Goal: Task Accomplishment & Management: Complete application form

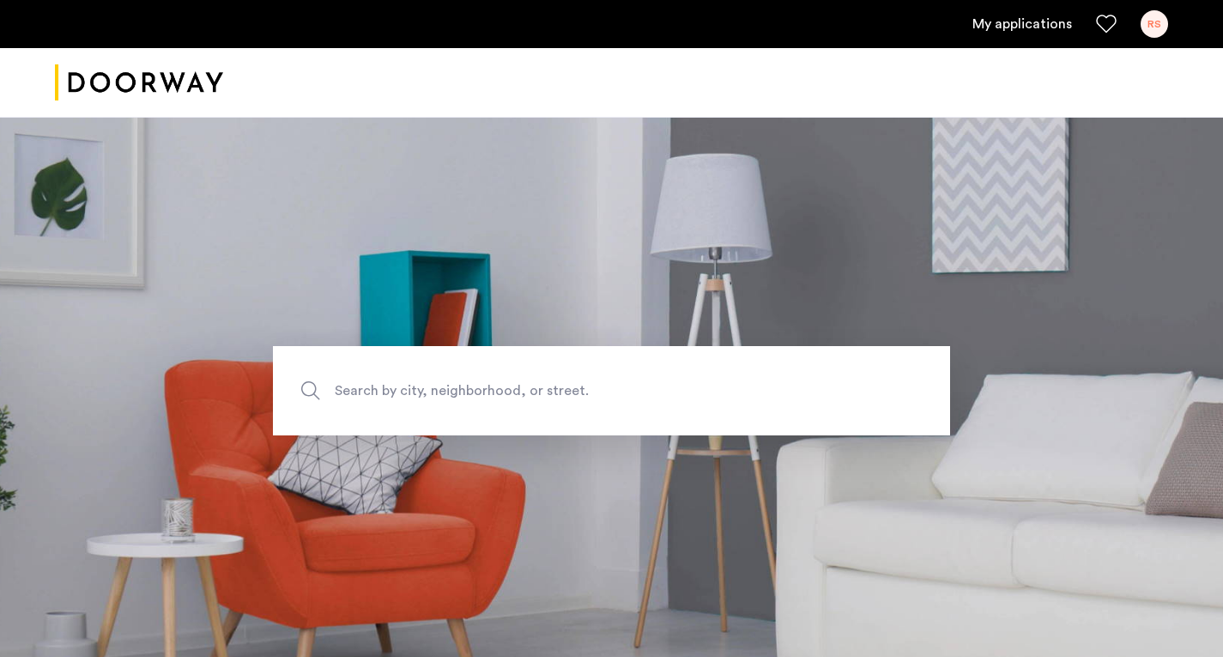
click at [1012, 16] on link "My applications" at bounding box center [1022, 24] width 100 height 21
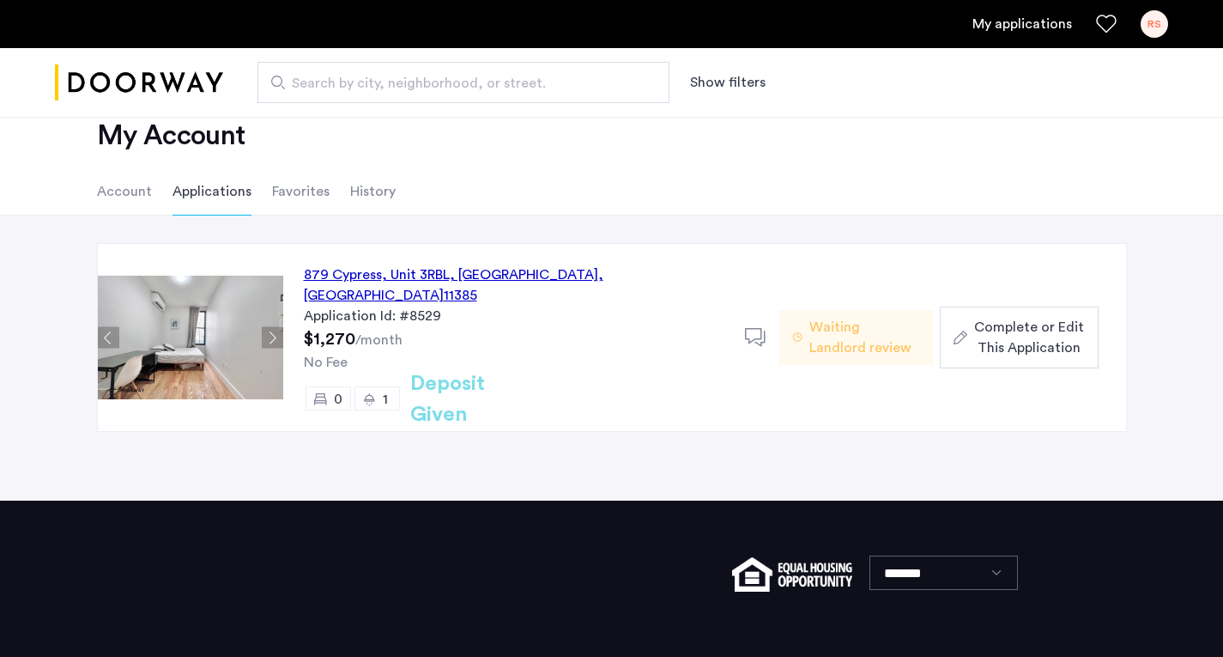
scroll to position [42, 0]
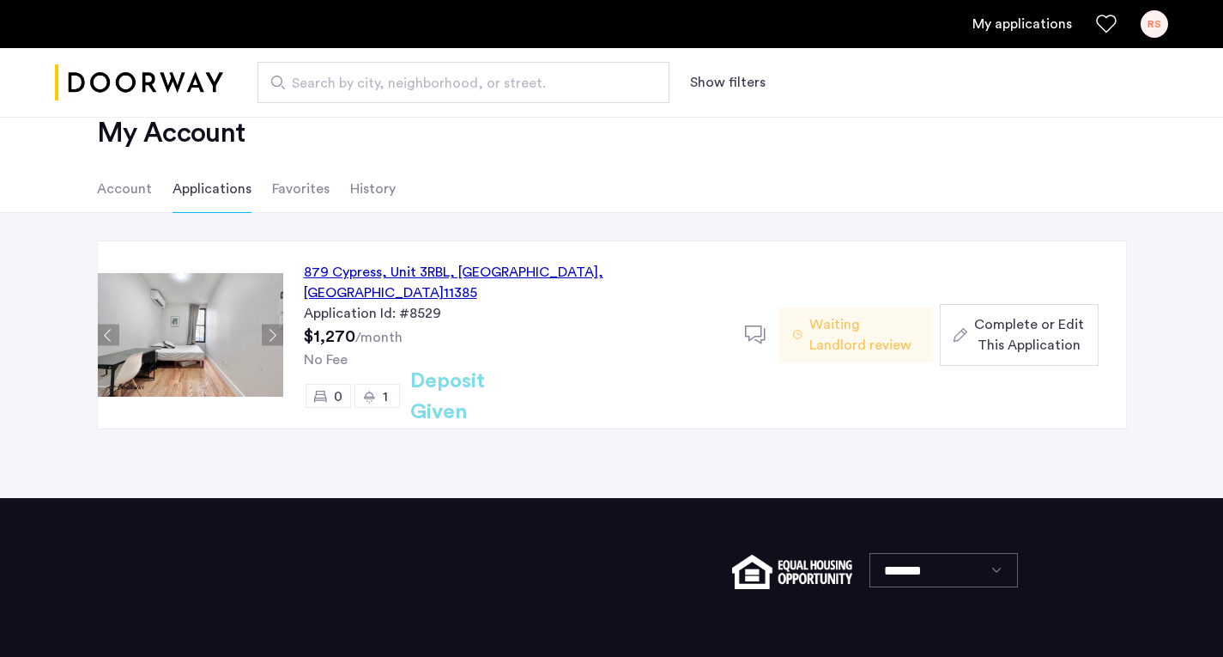
click at [125, 185] on li "Account" at bounding box center [124, 189] width 55 height 48
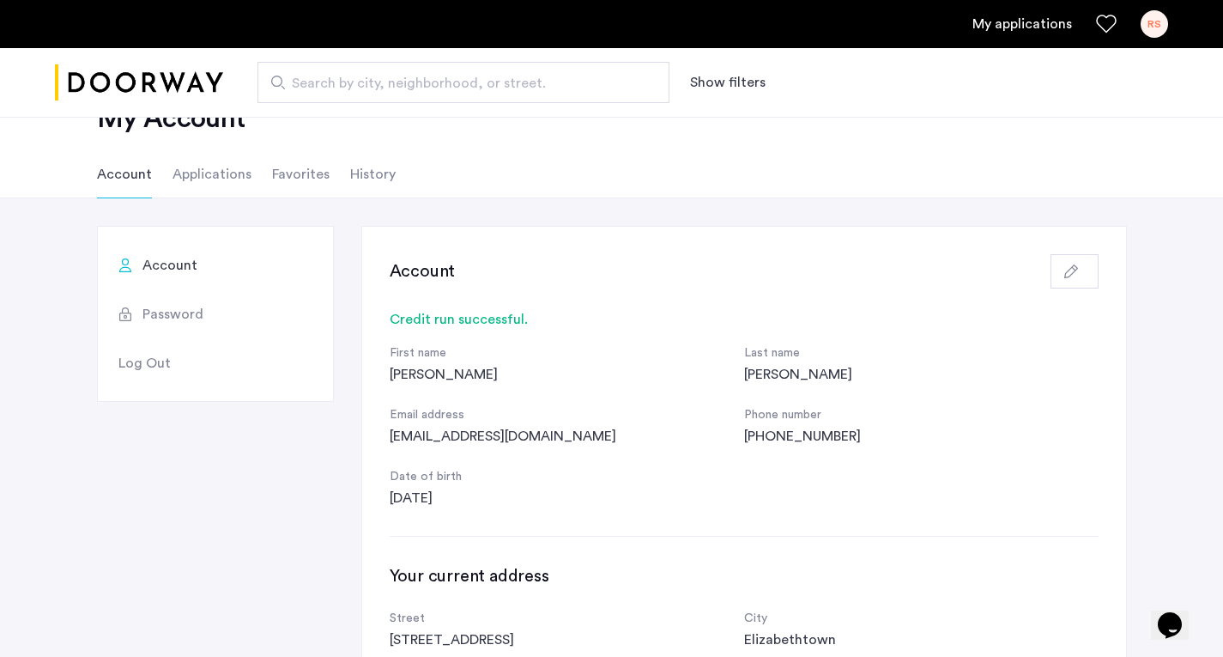
scroll to position [56, 0]
click at [188, 173] on li "Applications" at bounding box center [212, 175] width 79 height 48
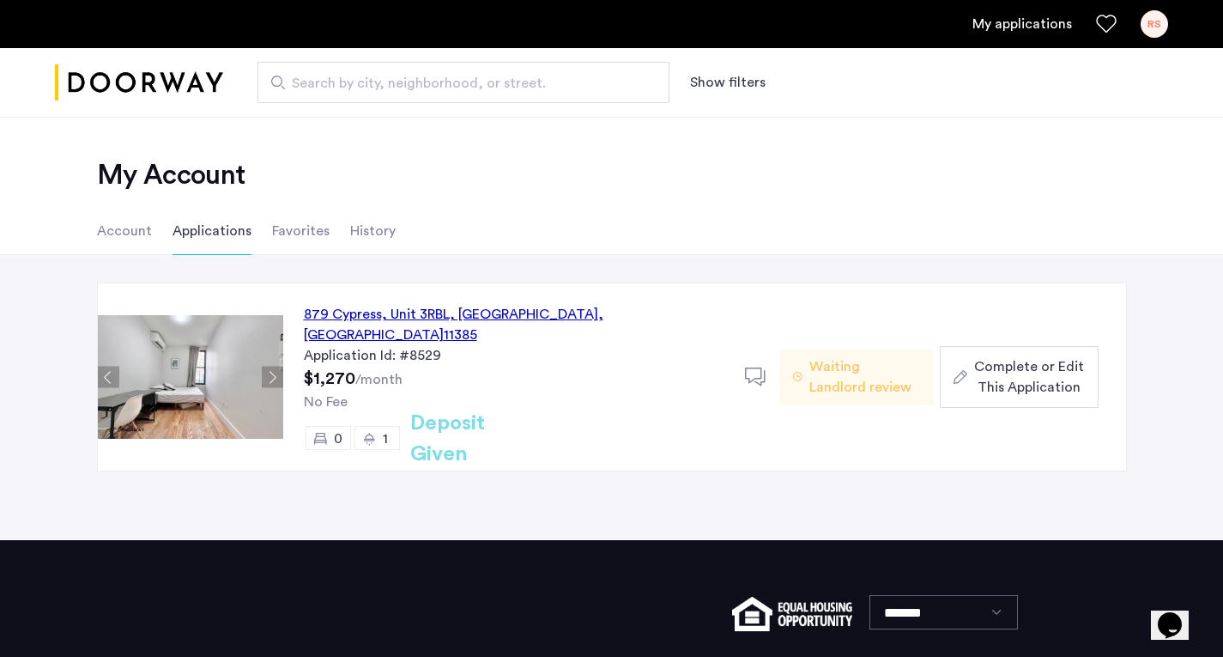
click at [369, 224] on li "History" at bounding box center [372, 231] width 45 height 48
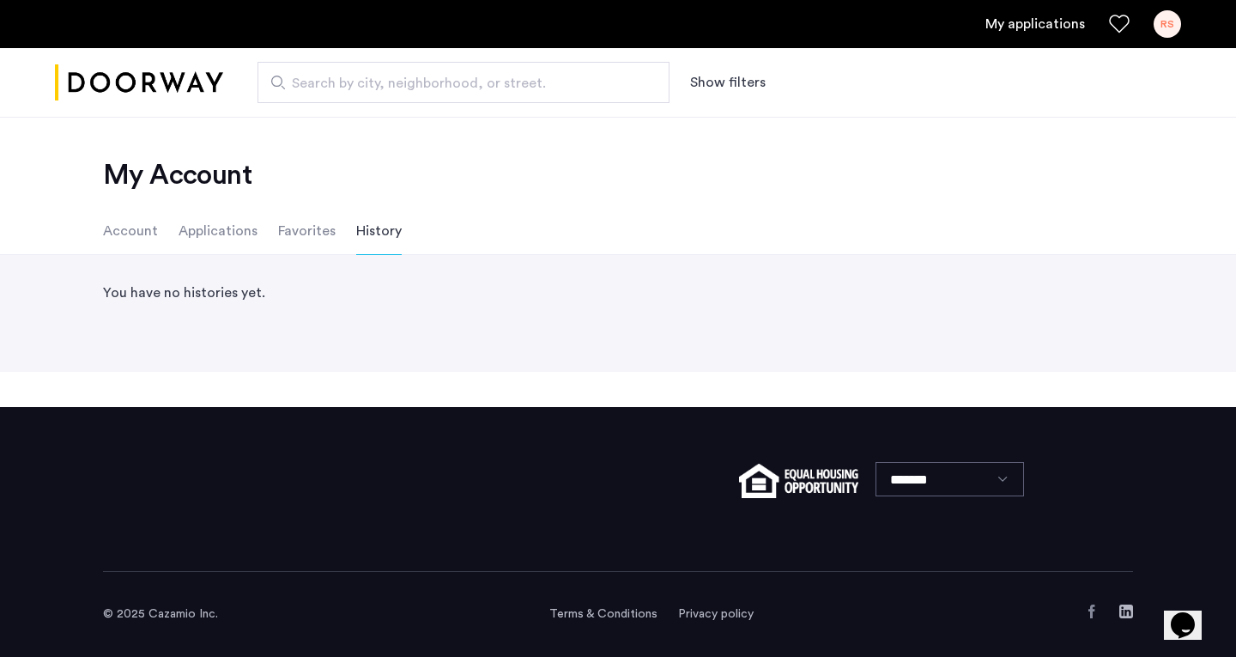
click at [217, 232] on li "Applications" at bounding box center [218, 231] width 79 height 48
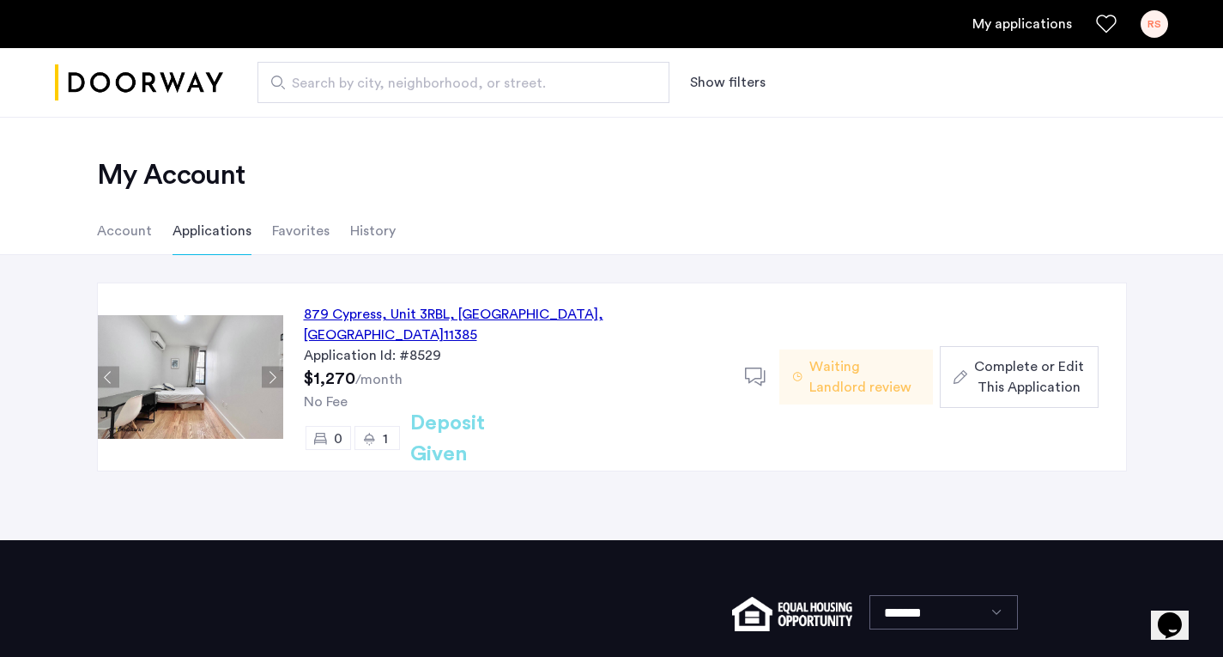
click at [1014, 366] on span "Complete or Edit This Application" at bounding box center [1029, 376] width 110 height 41
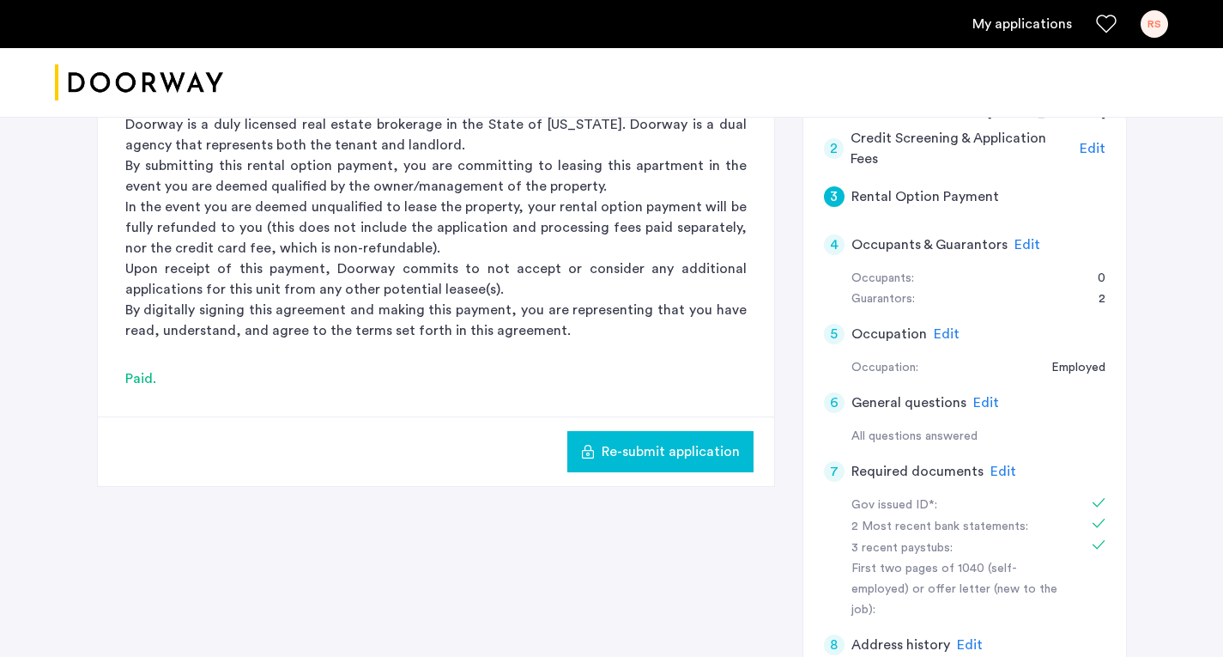
scroll to position [422, 0]
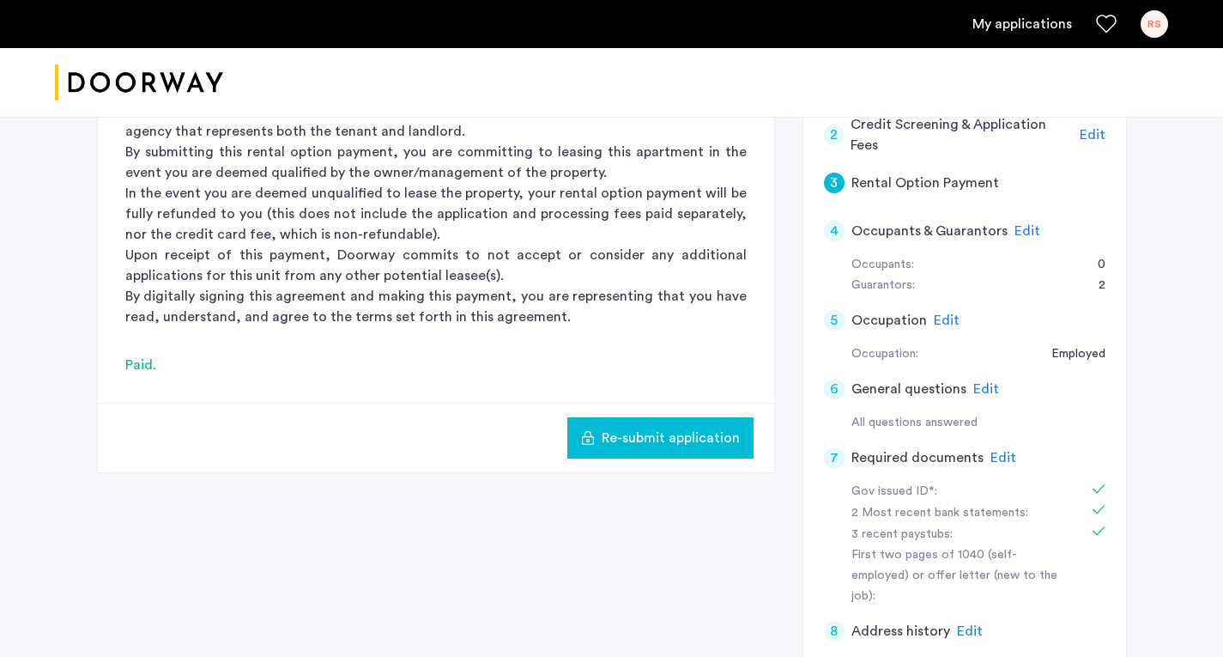
click at [686, 430] on span "Re-submit application" at bounding box center [671, 437] width 138 height 21
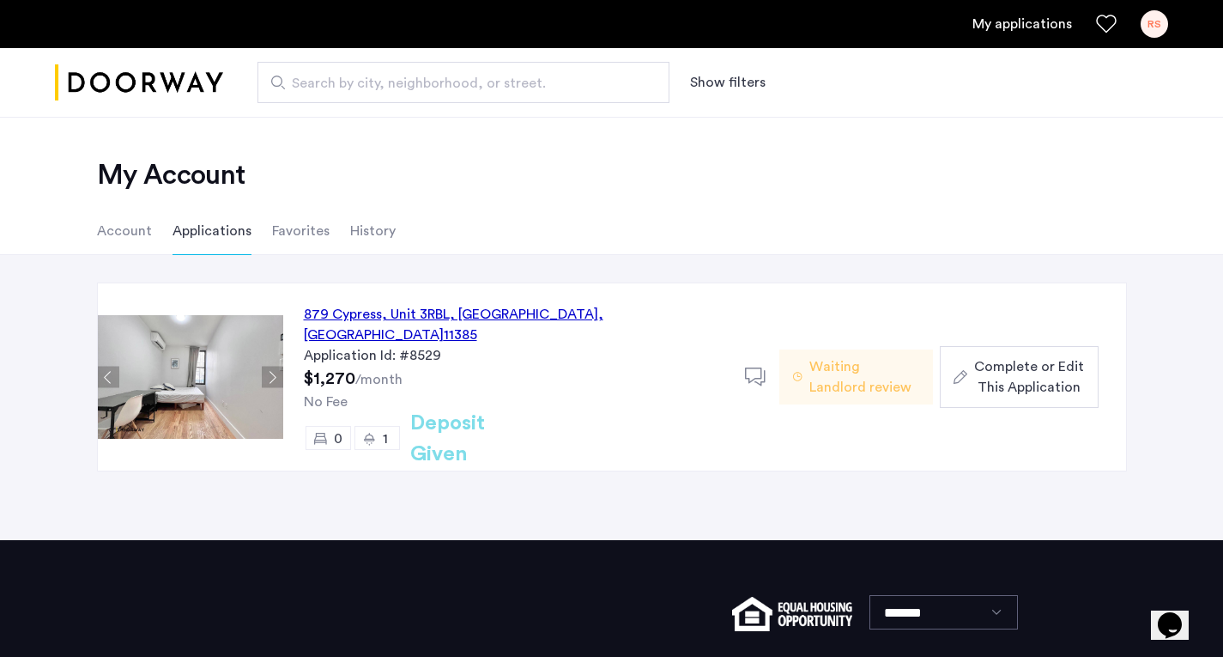
click at [1050, 356] on span "Complete or Edit This Application" at bounding box center [1029, 376] width 110 height 41
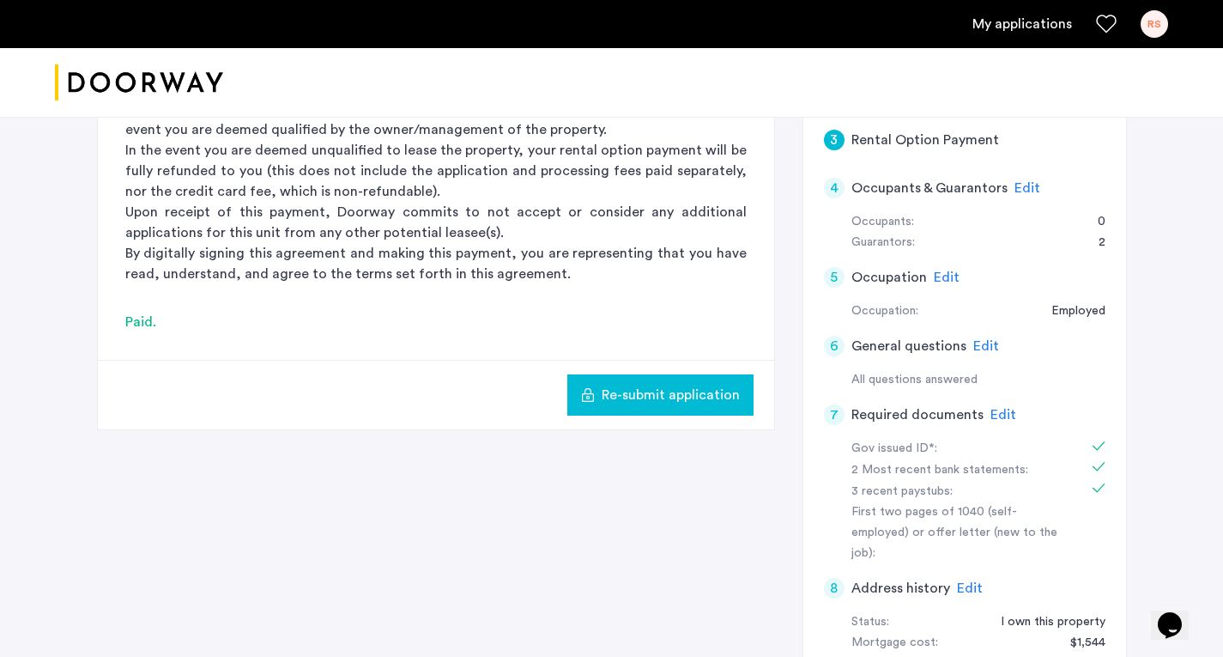
scroll to position [471, 0]
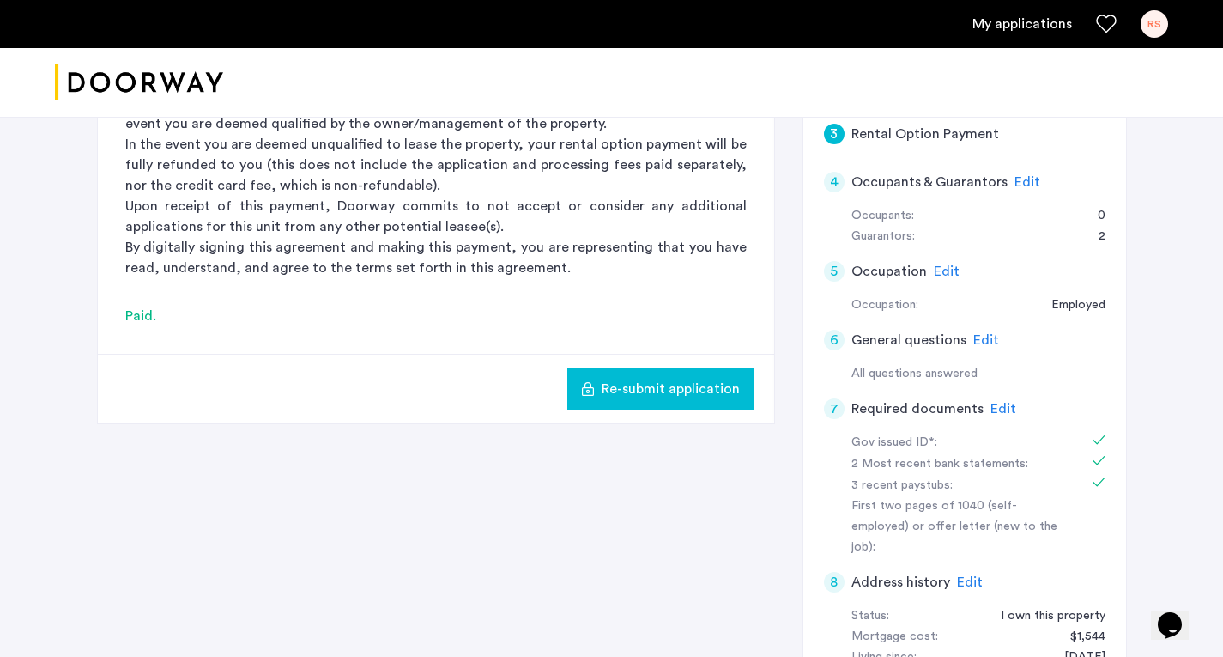
click at [992, 412] on span "Edit" at bounding box center [1004, 409] width 26 height 14
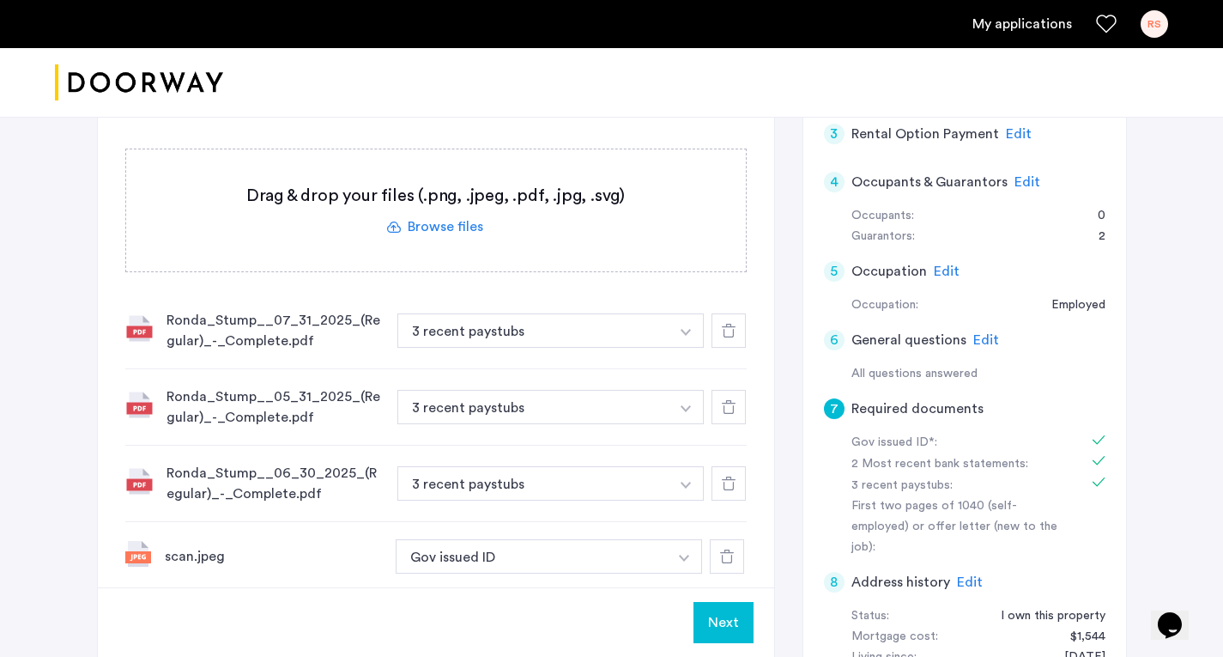
click at [420, 226] on label at bounding box center [436, 210] width 620 height 122
click at [0, 0] on input "file" at bounding box center [0, 0] width 0 height 0
click at [423, 218] on label at bounding box center [436, 210] width 620 height 122
click at [0, 0] on input "file" at bounding box center [0, 0] width 0 height 0
click at [695, 627] on span "Upload" at bounding box center [706, 622] width 45 height 21
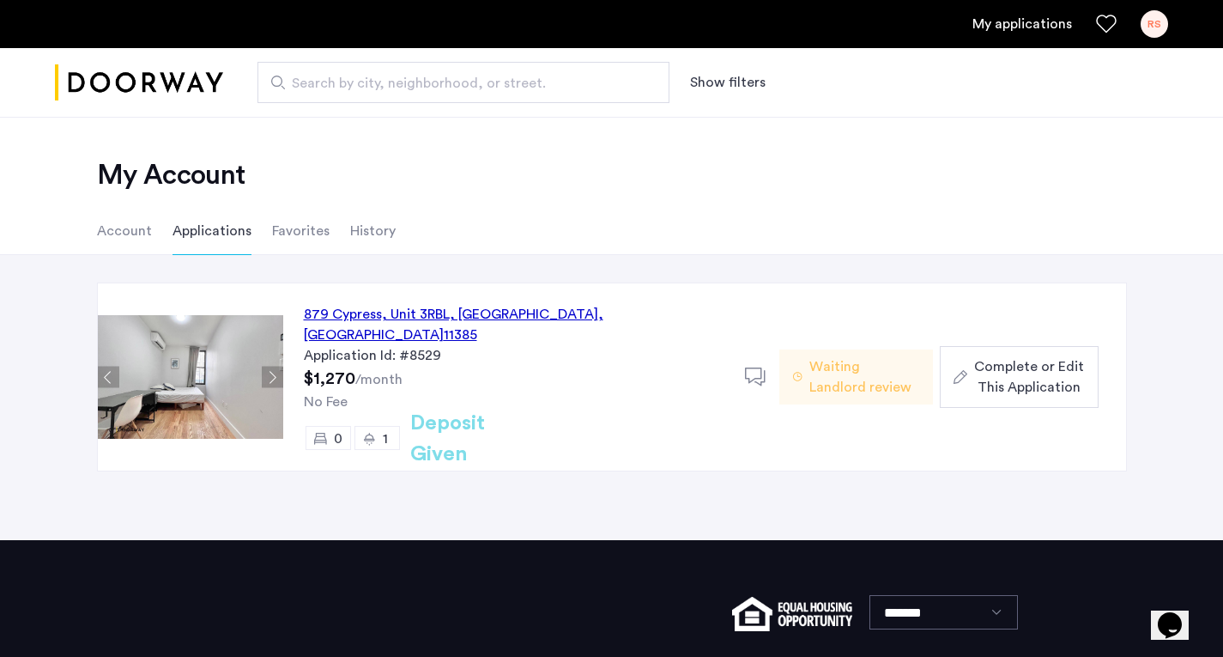
click at [1034, 356] on span "Complete or Edit This Application" at bounding box center [1029, 376] width 110 height 41
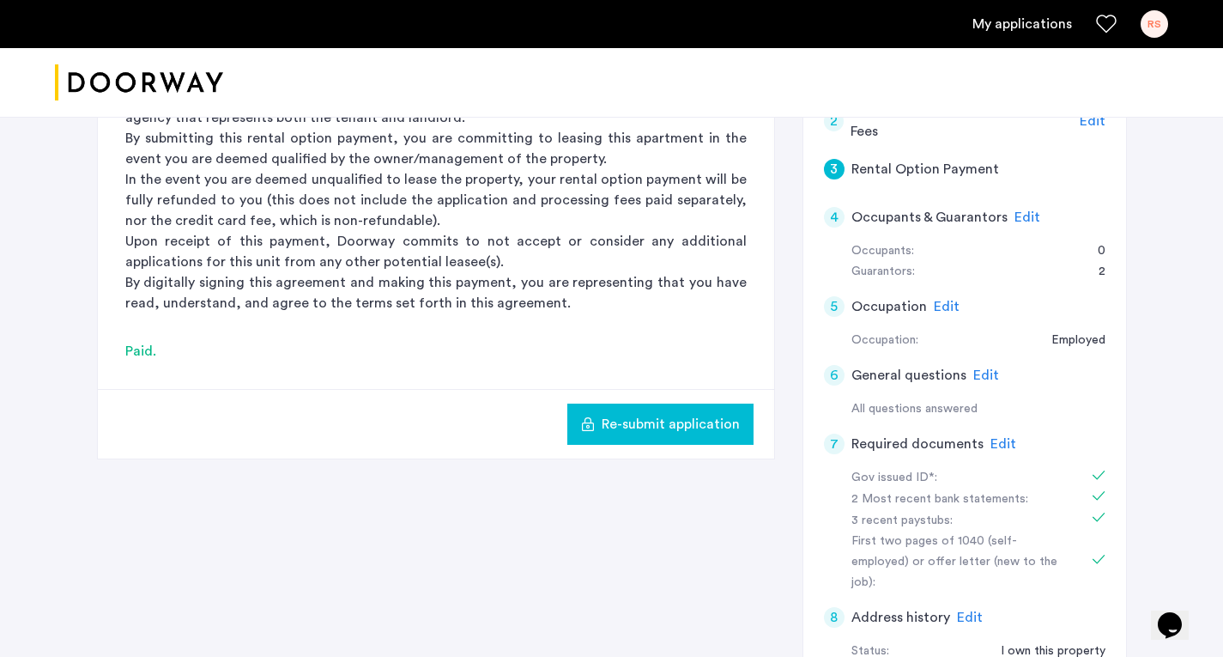
scroll to position [460, 0]
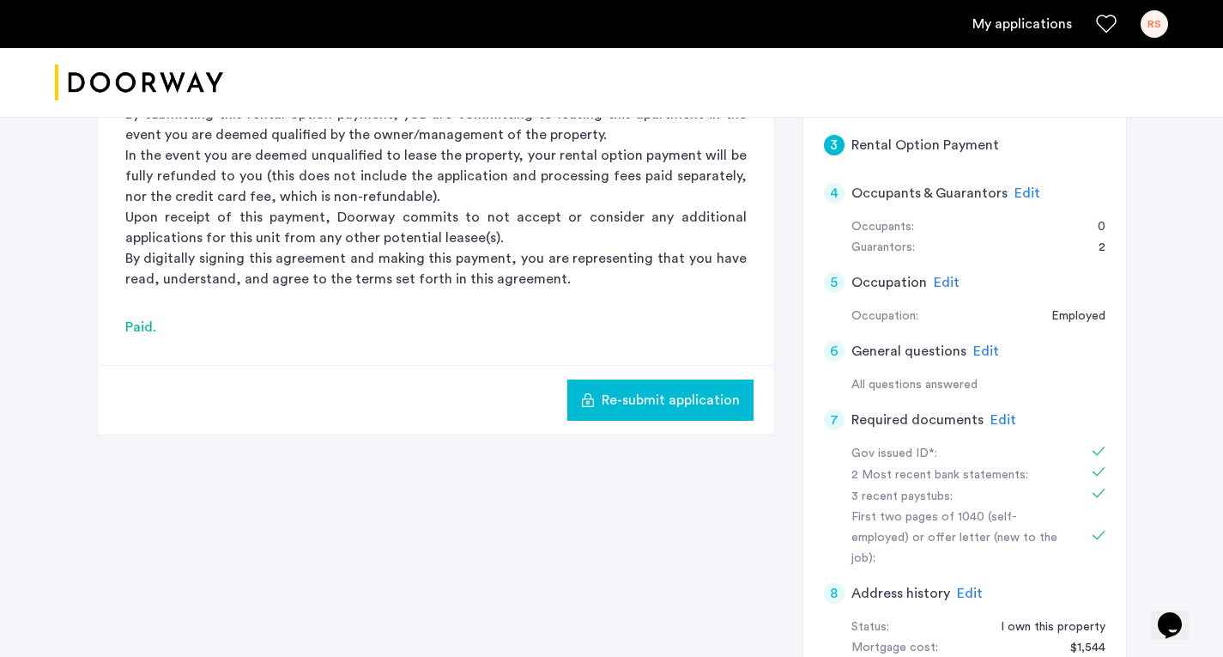
click at [1001, 416] on span "Edit" at bounding box center [1004, 420] width 26 height 14
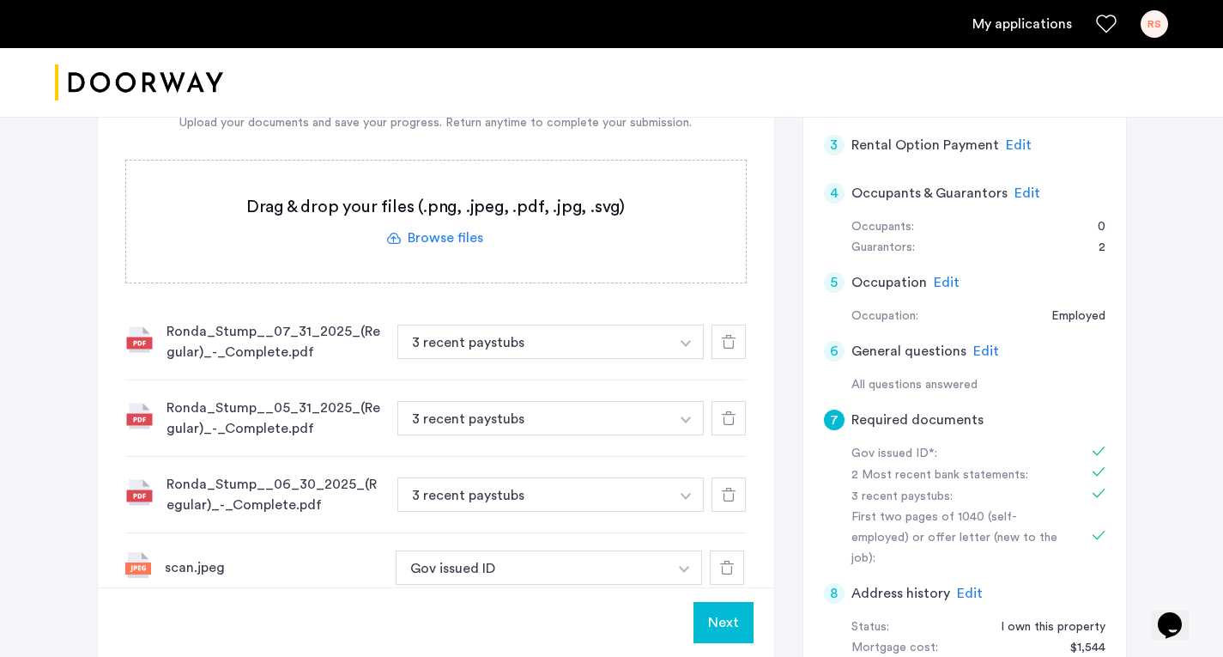
click at [681, 347] on img "button" at bounding box center [686, 343] width 10 height 7
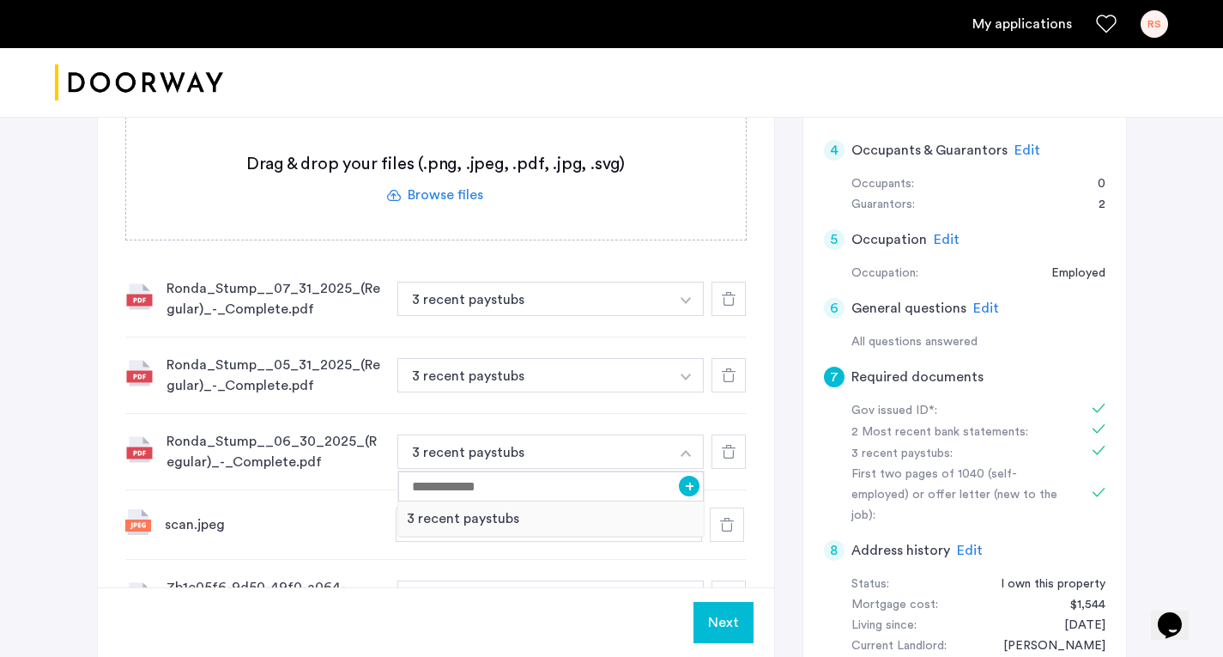
scroll to position [533, 0]
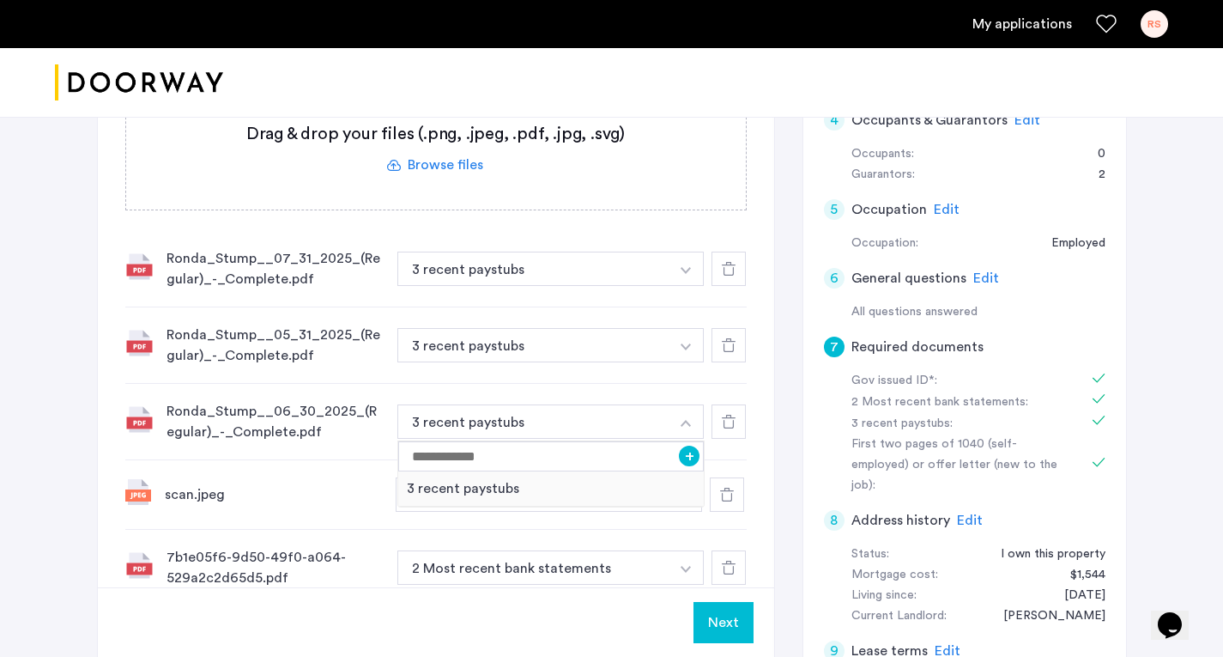
click at [886, 396] on div "2 Most recent bank statements:" at bounding box center [959, 402] width 216 height 21
click at [1002, 396] on div "2 Most recent bank statements:" at bounding box center [959, 402] width 216 height 21
click at [981, 404] on div "2 Most recent bank statements:" at bounding box center [959, 402] width 216 height 21
click at [688, 274] on img "button" at bounding box center [686, 270] width 10 height 7
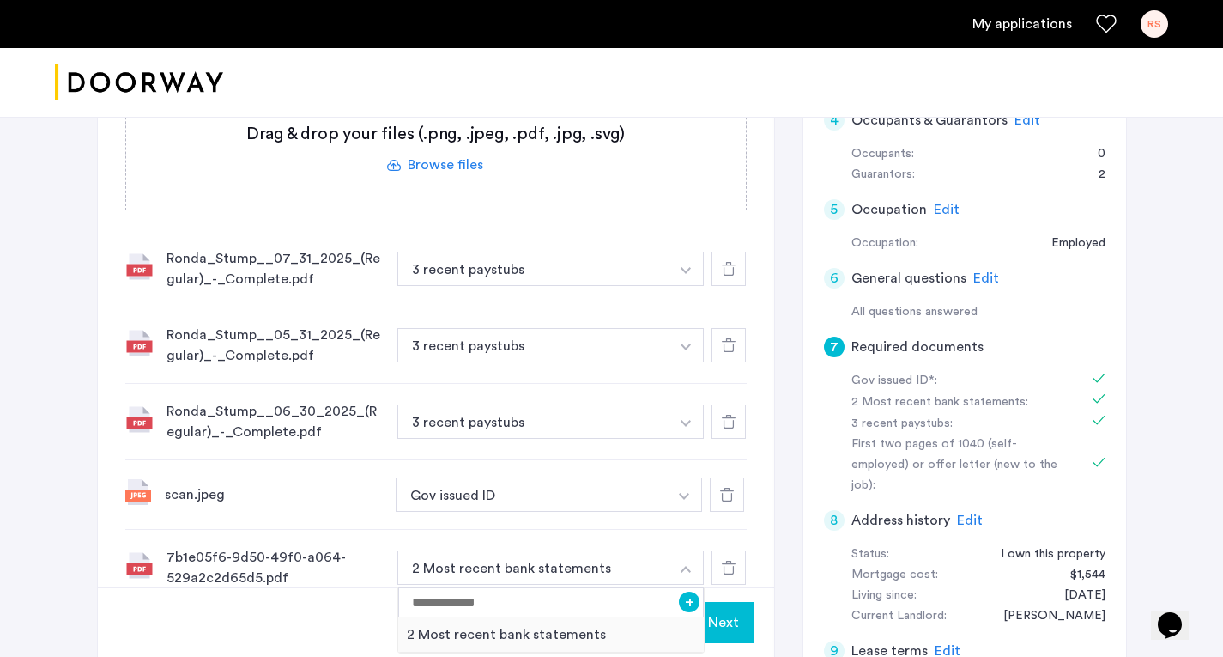
click at [729, 564] on use at bounding box center [729, 567] width 14 height 14
click at [724, 563] on use at bounding box center [729, 567] width 14 height 14
click at [695, 286] on button "button" at bounding box center [686, 268] width 35 height 34
click at [725, 567] on icon at bounding box center [729, 567] width 14 height 14
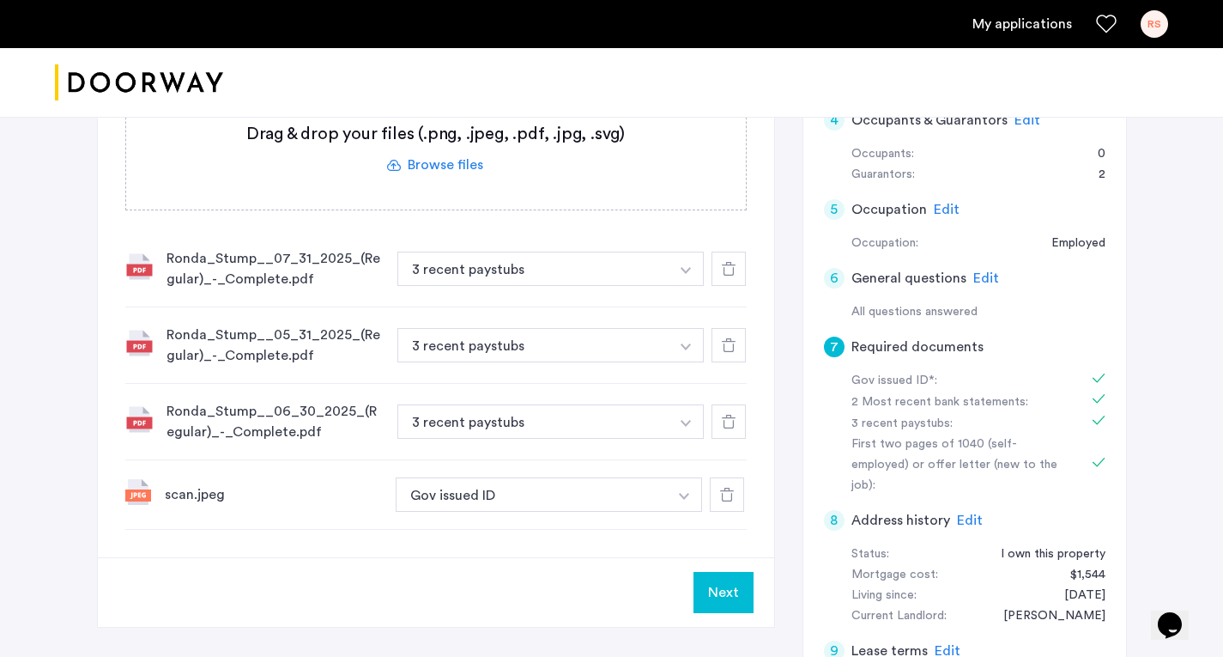
click at [990, 399] on div "2 Most recent bank statements:" at bounding box center [959, 402] width 216 height 21
click at [448, 165] on label at bounding box center [436, 149] width 620 height 122
click at [0, 0] on input "file" at bounding box center [0, 0] width 0 height 0
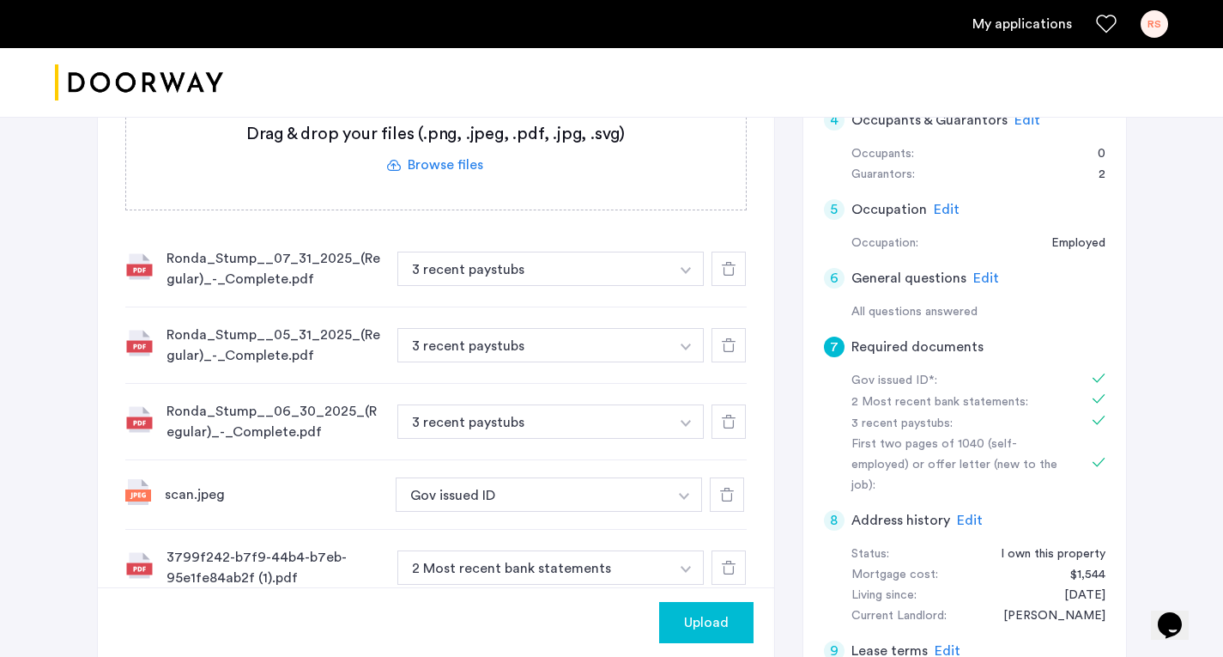
click at [424, 161] on label at bounding box center [436, 149] width 620 height 122
click at [0, 0] on input "file" at bounding box center [0, 0] width 0 height 0
click at [694, 626] on span "Upload" at bounding box center [706, 622] width 45 height 21
